Goal: Task Accomplishment & Management: Manage account settings

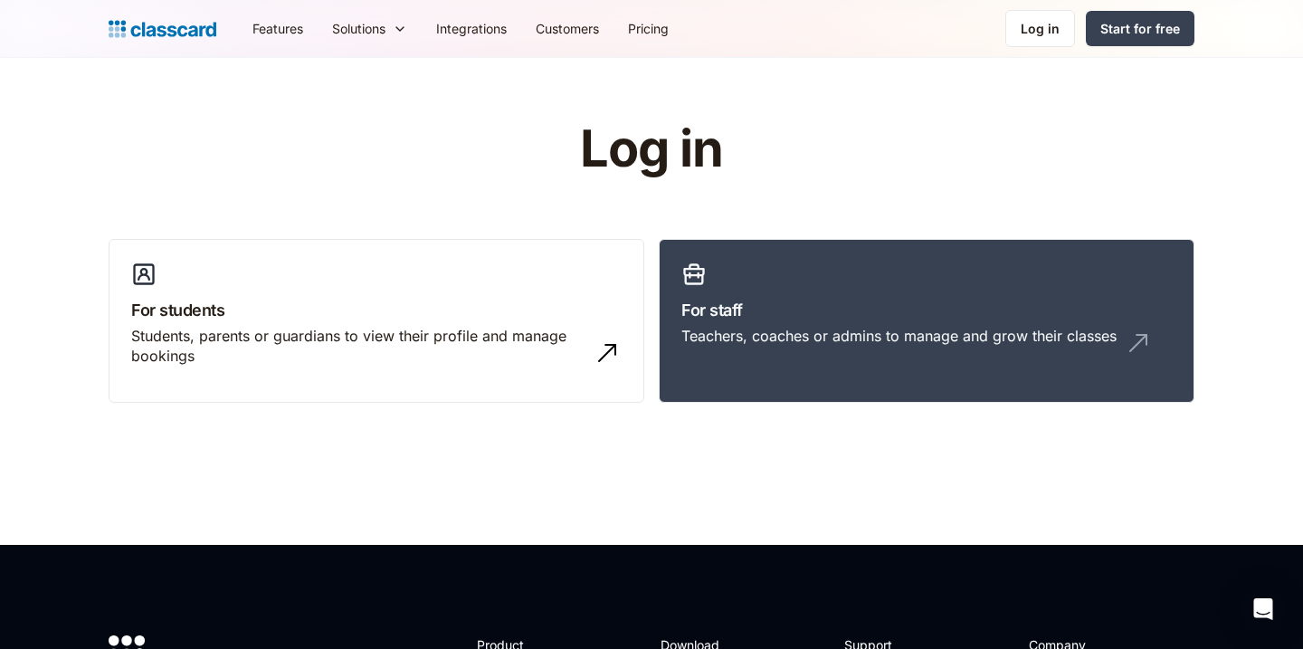
click at [1047, 42] on link "Log in" at bounding box center [1041, 28] width 70 height 37
click at [1037, 20] on div "Log in" at bounding box center [1040, 28] width 39 height 19
click at [858, 401] on link "For staff Teachers, coaches or admins to manage and grow their classes" at bounding box center [927, 321] width 536 height 165
